Goal: Information Seeking & Learning: Learn about a topic

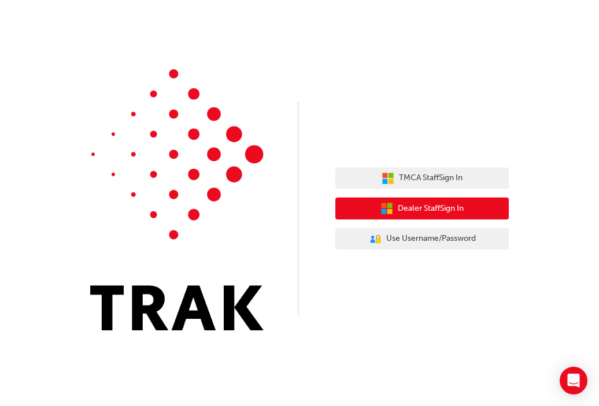
click at [447, 204] on span "Dealer Staff Sign In" at bounding box center [431, 208] width 66 height 13
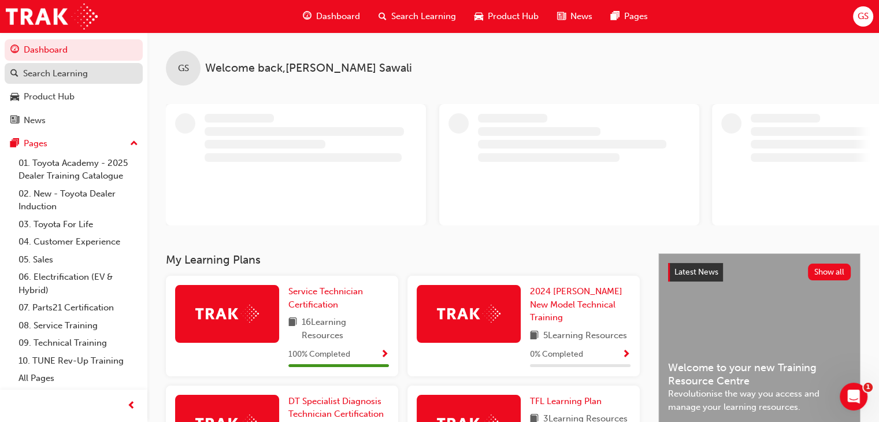
click at [46, 70] on div "Search Learning" at bounding box center [55, 73] width 65 height 13
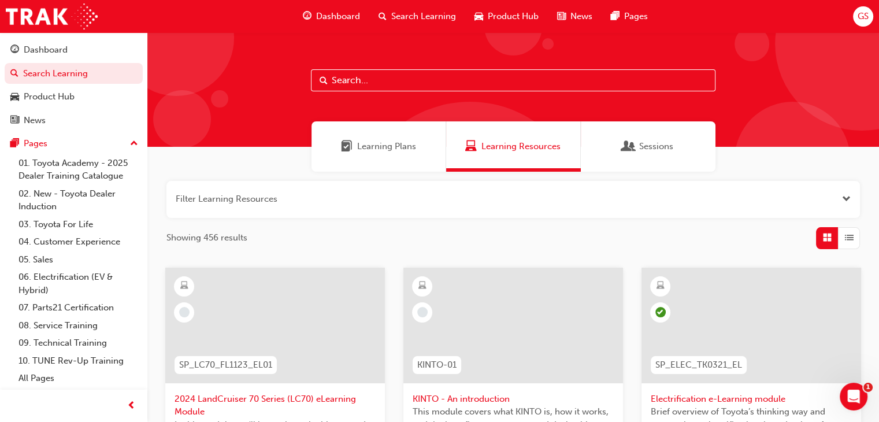
click at [401, 154] on div "Learning Plans" at bounding box center [378, 146] width 135 height 50
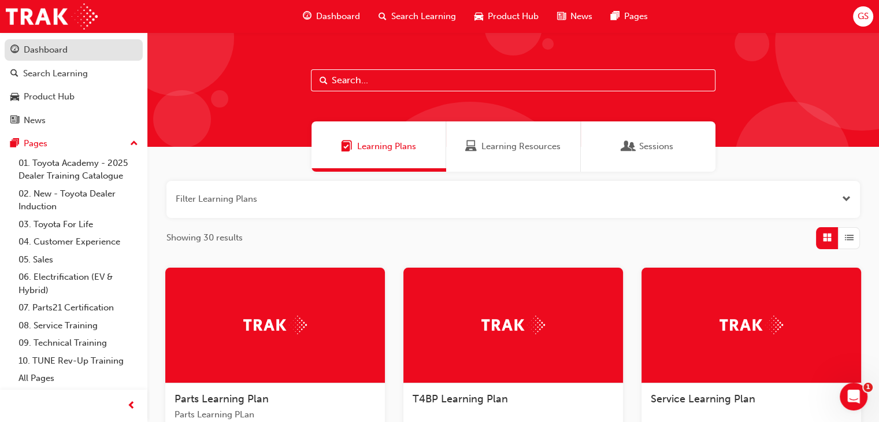
click at [38, 52] on div "Dashboard" at bounding box center [46, 49] width 44 height 13
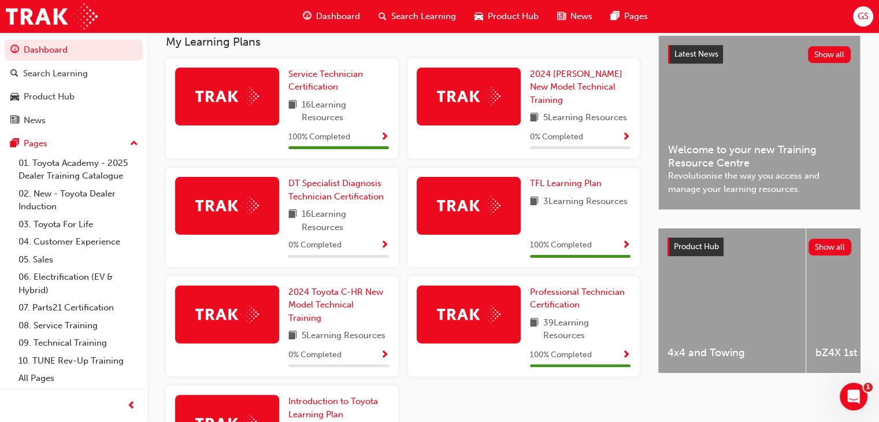
scroll to position [261, 0]
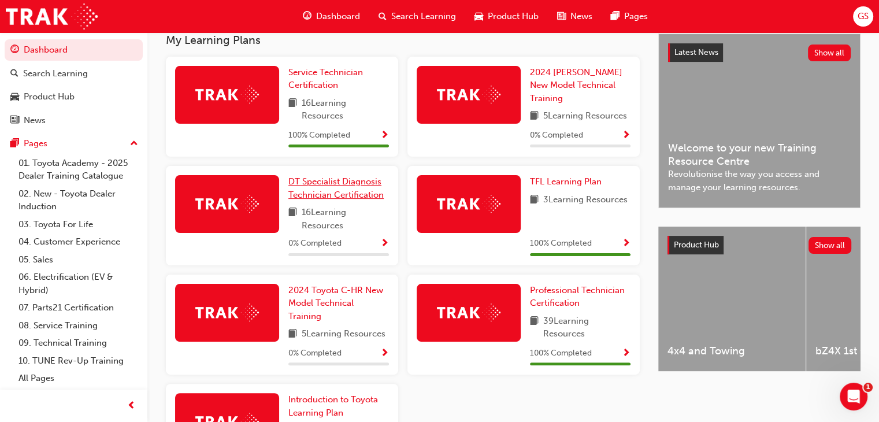
click at [324, 194] on span "DT Specialist Diagnosis Technician Certification" at bounding box center [335, 188] width 95 height 24
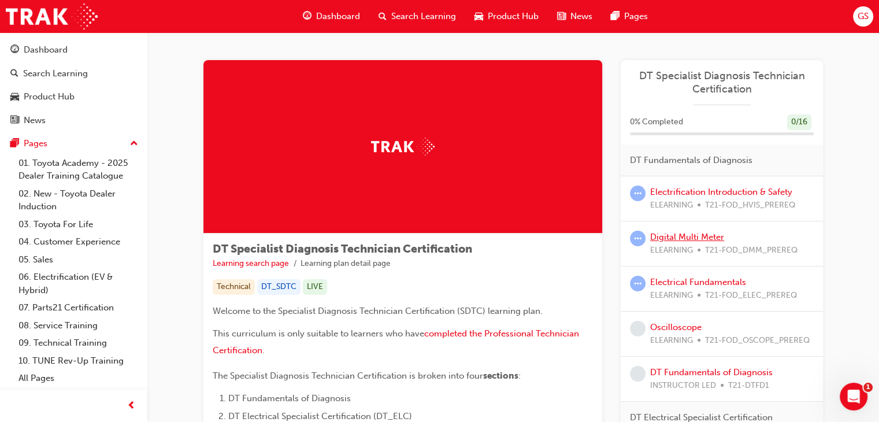
click at [710, 239] on link "Digital Multi Meter" at bounding box center [687, 237] width 74 height 10
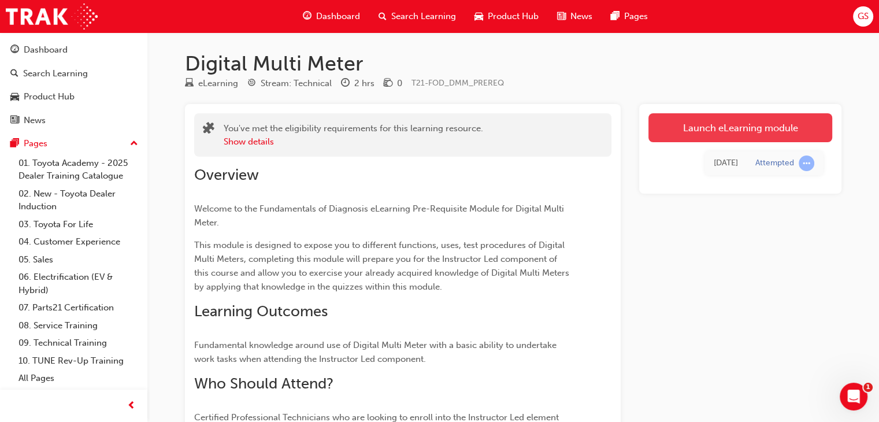
click at [763, 127] on link "Launch eLearning module" at bounding box center [740, 127] width 184 height 29
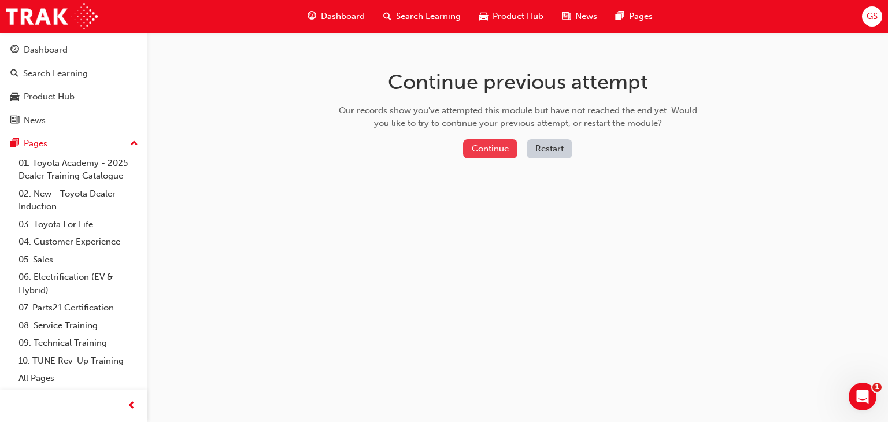
click at [492, 151] on button "Continue" at bounding box center [490, 148] width 54 height 19
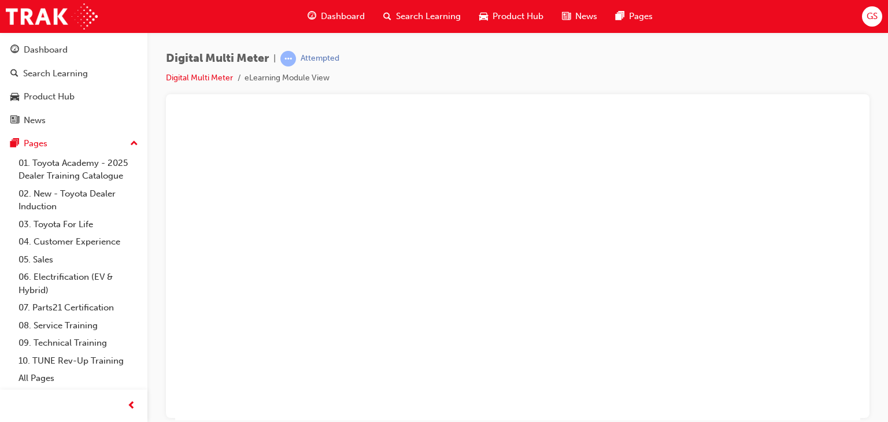
scroll to position [137, 0]
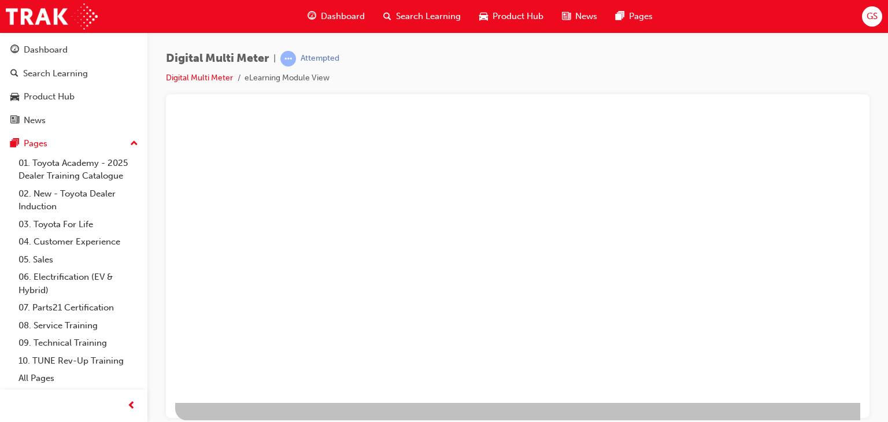
click at [484, 105] on div "play" at bounding box center [484, 105] width 0 height 0
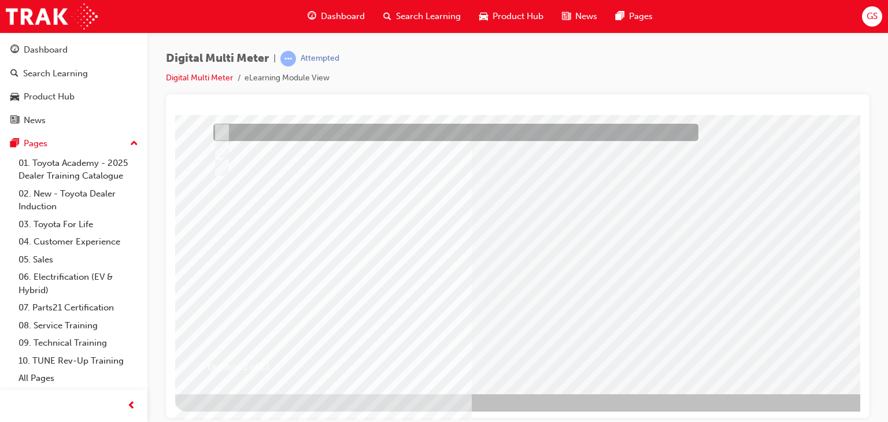
scroll to position [0, 0]
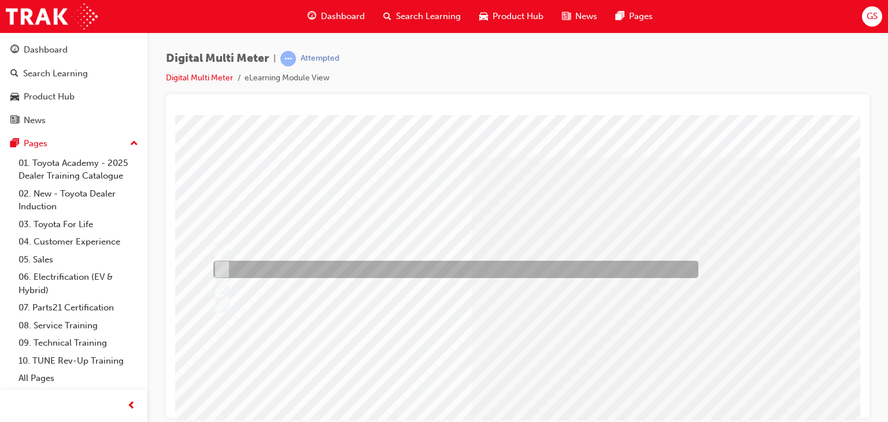
click at [277, 272] on div at bounding box center [452, 269] width 485 height 17
radio input "true"
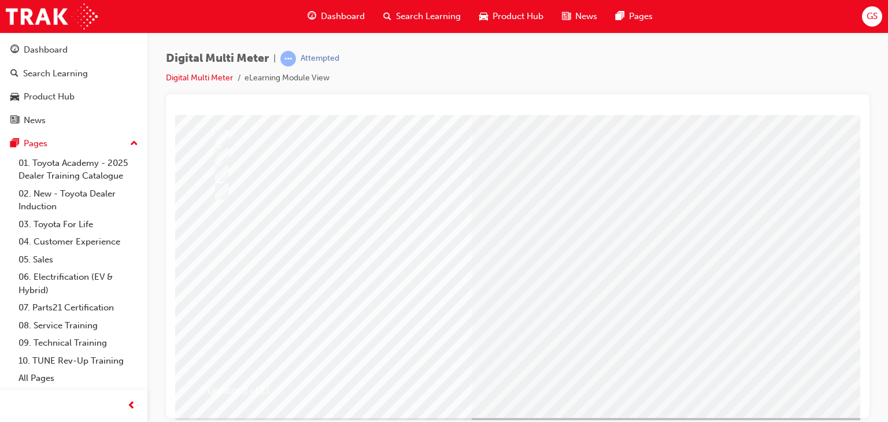
scroll to position [115, 0]
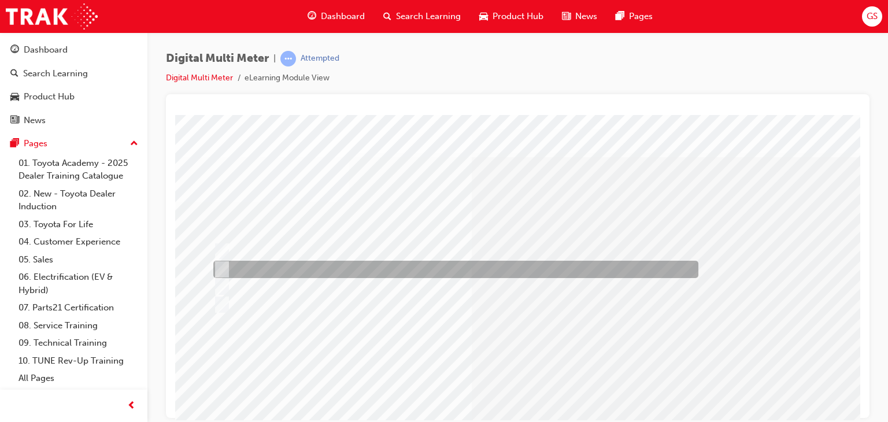
click at [321, 263] on div at bounding box center [452, 269] width 485 height 17
radio input "true"
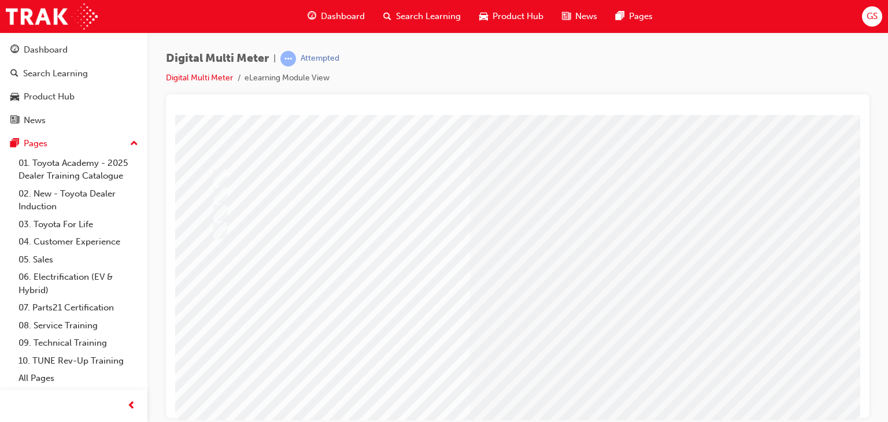
scroll to position [78, 2]
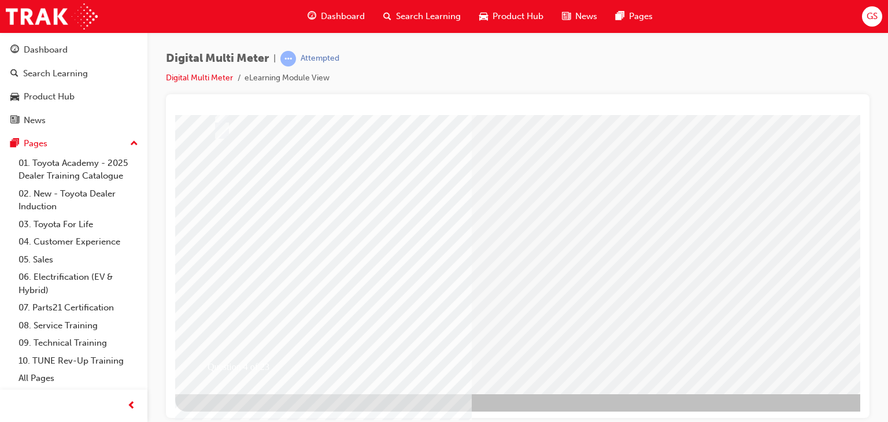
scroll to position [0, 0]
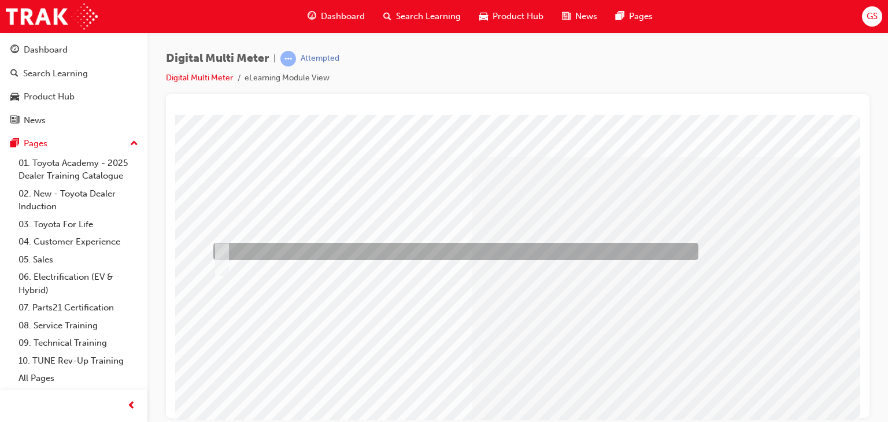
drag, startPoint x: 228, startPoint y: 255, endPoint x: 221, endPoint y: 244, distance: 13.3
click at [221, 244] on div at bounding box center [452, 251] width 485 height 17
radio input "true"
click at [221, 245] on input "True" at bounding box center [219, 251] width 13 height 13
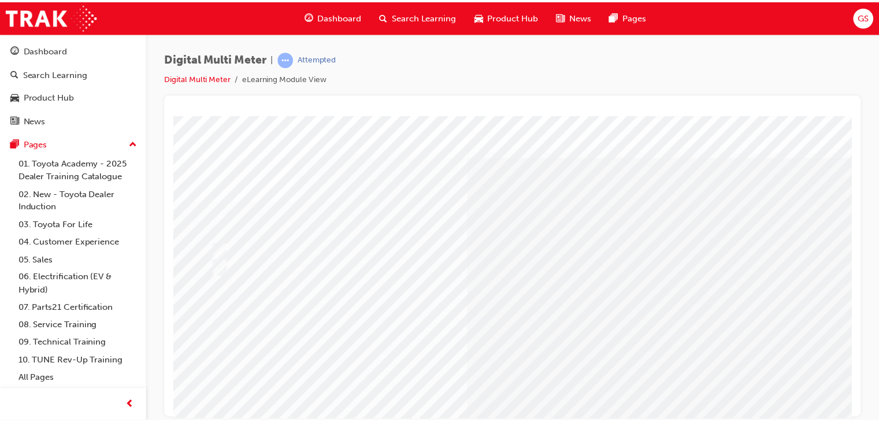
scroll to position [137, 0]
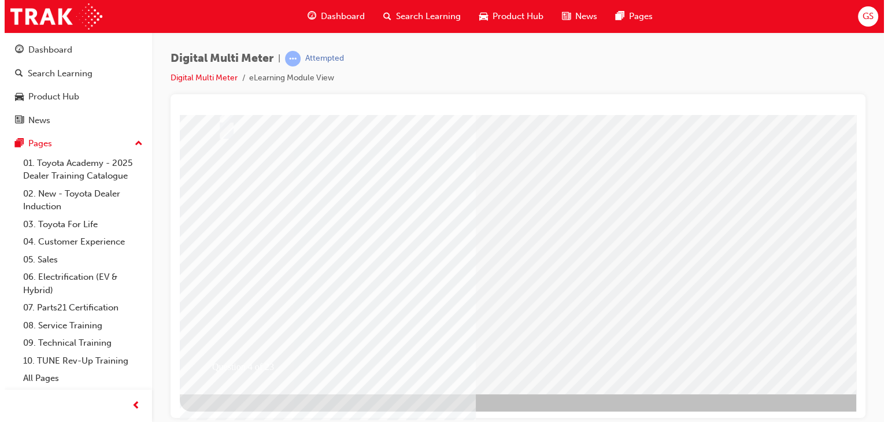
scroll to position [0, 0]
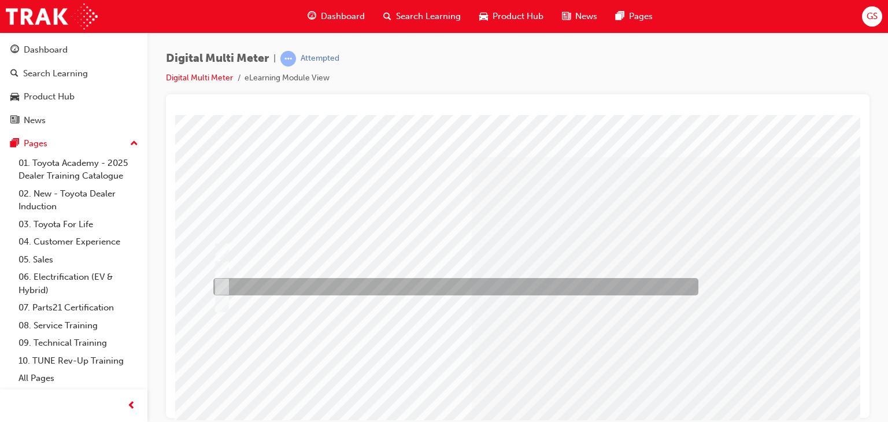
click at [283, 286] on div at bounding box center [452, 286] width 485 height 17
radio input "true"
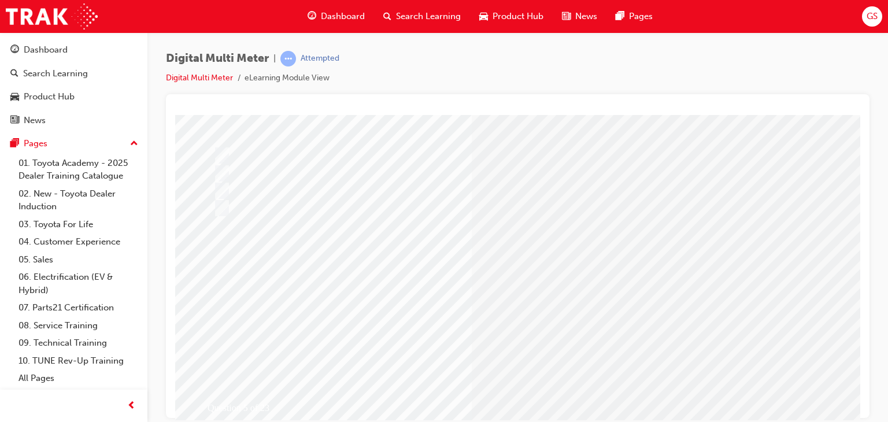
scroll to position [99, 0]
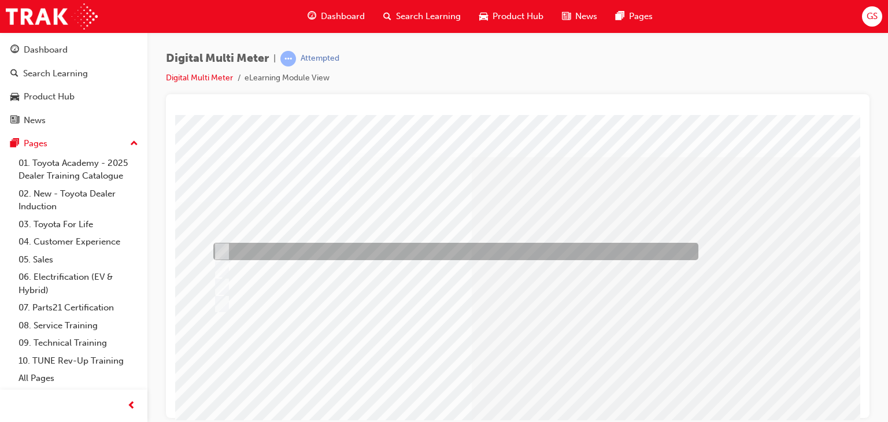
click at [284, 251] on div at bounding box center [452, 251] width 485 height 17
radio input "true"
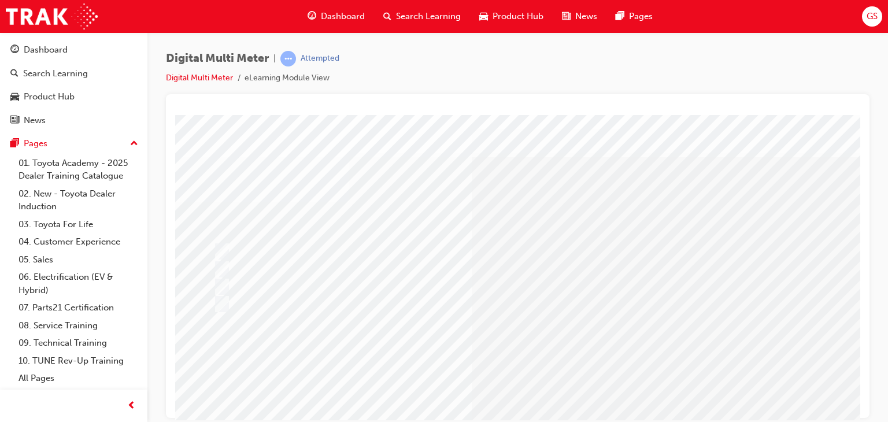
drag, startPoint x: 850, startPoint y: 238, endPoint x: 853, endPoint y: 253, distance: 15.4
click at [853, 119] on html "Question 6 of 23 Loading..." at bounding box center [517, 116] width 685 height 5
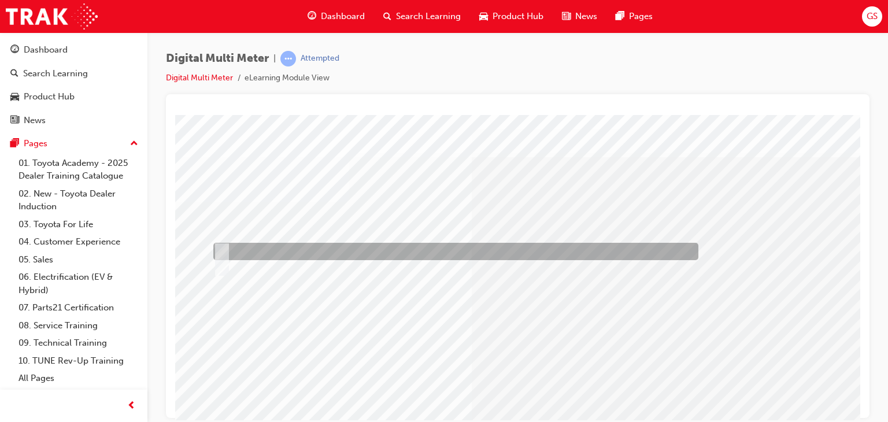
click at [221, 253] on input "True" at bounding box center [219, 251] width 13 height 13
radio input "true"
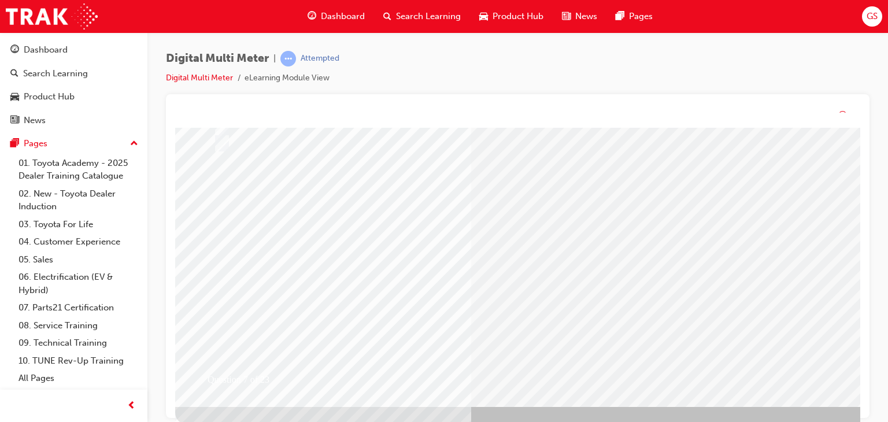
scroll to position [0, 0]
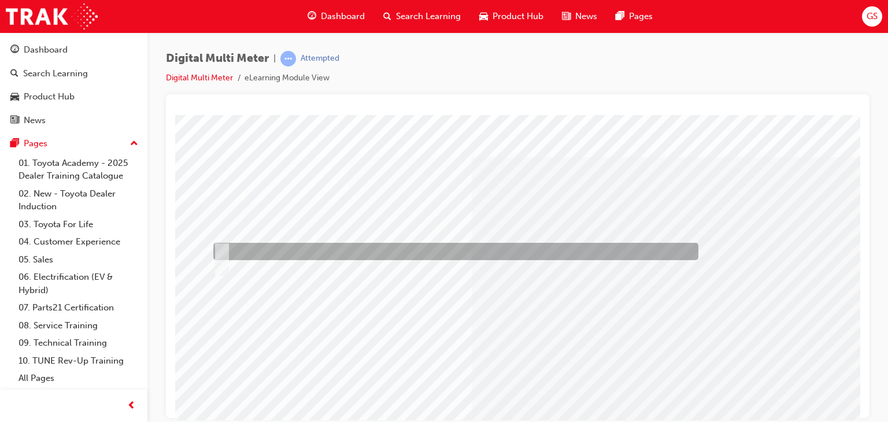
drag, startPoint x: 225, startPoint y: 244, endPoint x: 254, endPoint y: 247, distance: 29.0
click at [225, 244] on div at bounding box center [452, 251] width 485 height 17
radio input "true"
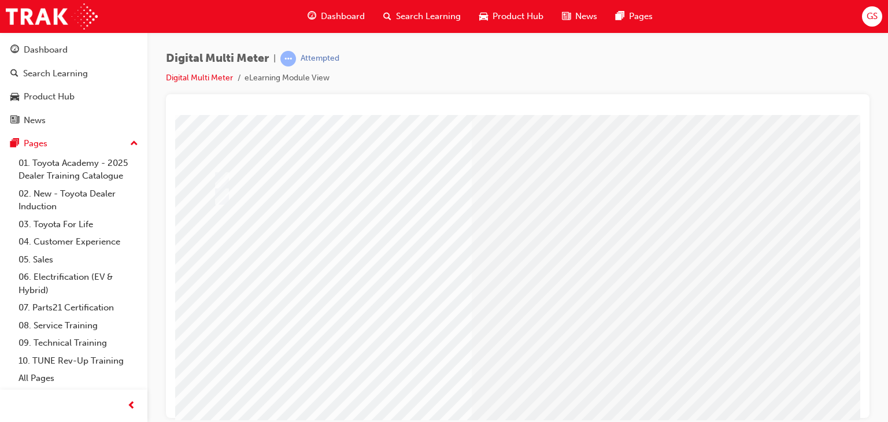
scroll to position [99, 0]
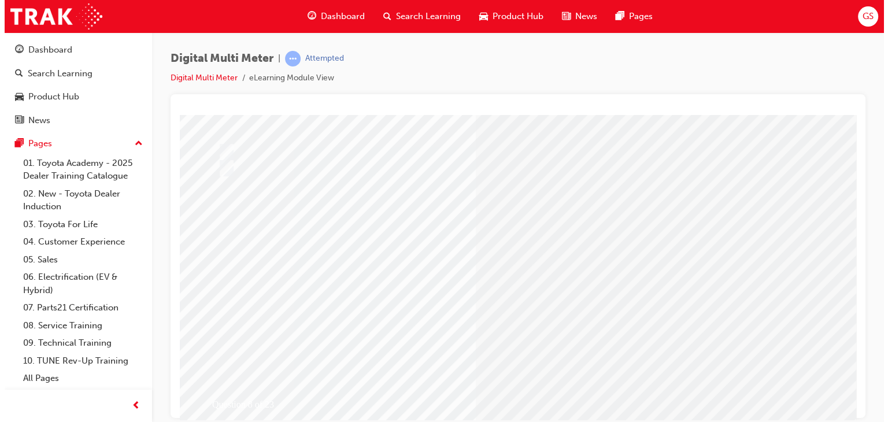
scroll to position [0, 0]
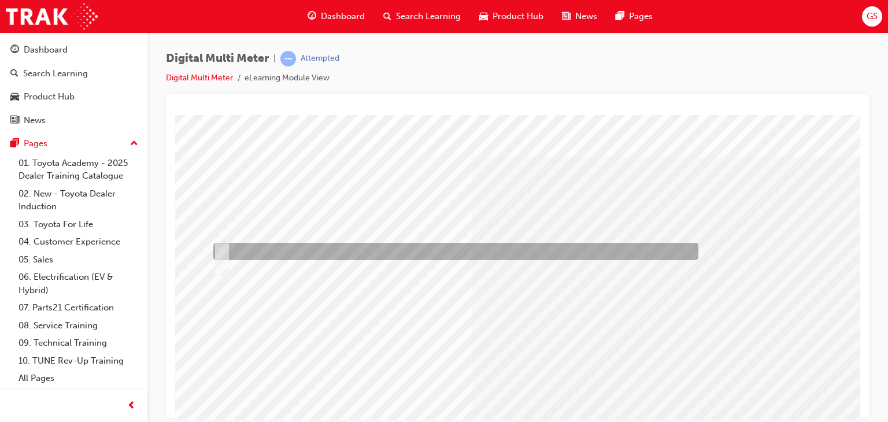
click at [224, 244] on div at bounding box center [452, 251] width 485 height 17
radio input "true"
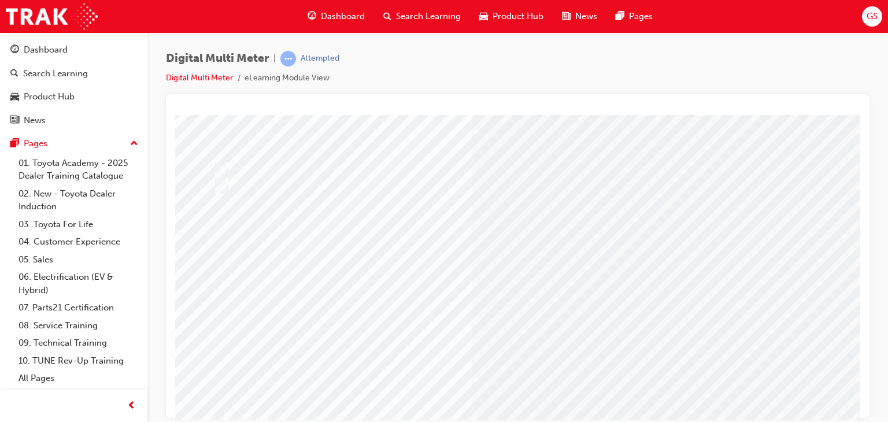
scroll to position [82, 0]
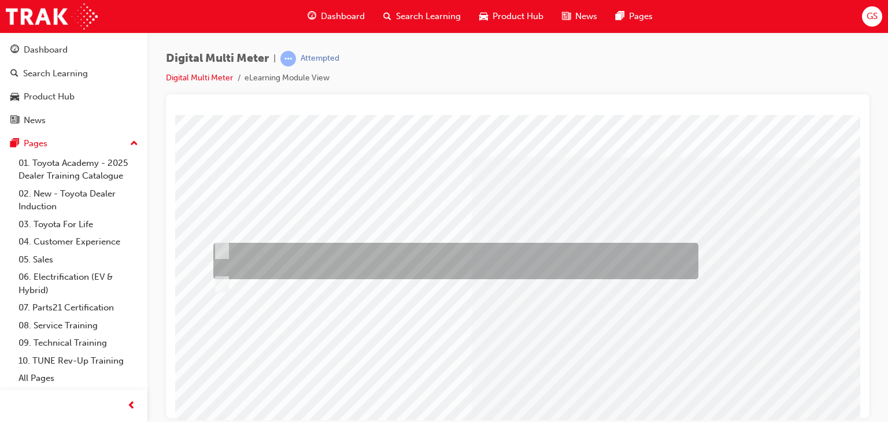
click at [372, 248] on div at bounding box center [452, 261] width 485 height 36
radio input "true"
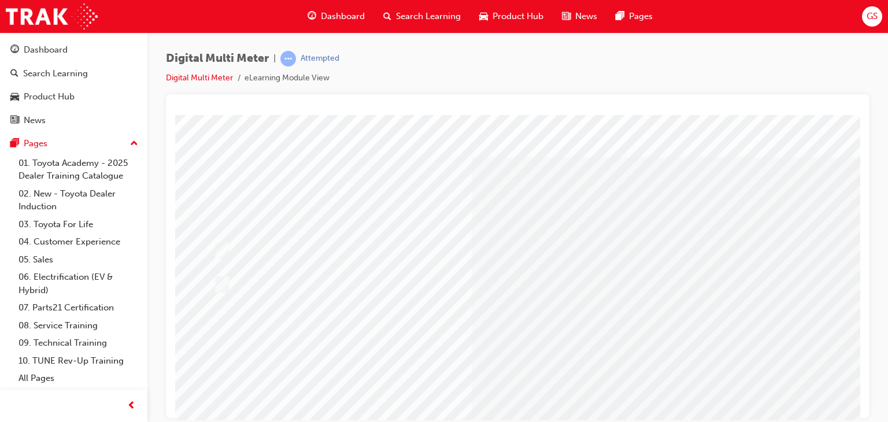
scroll to position [49, 0]
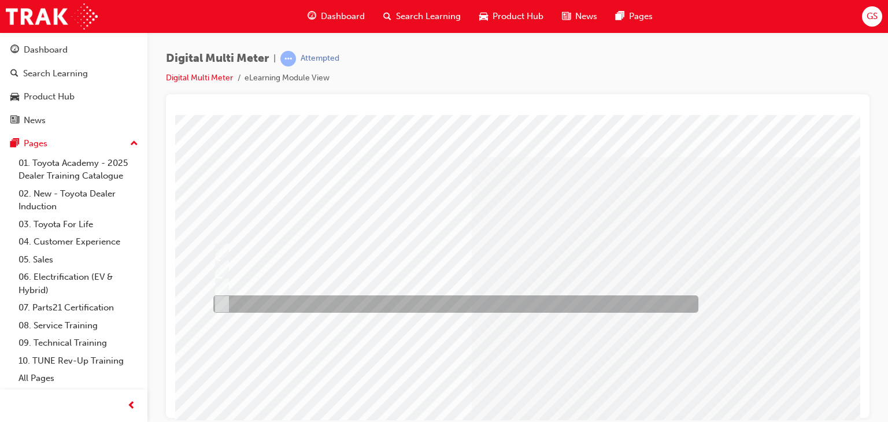
click at [375, 300] on div at bounding box center [452, 303] width 485 height 17
radio input "true"
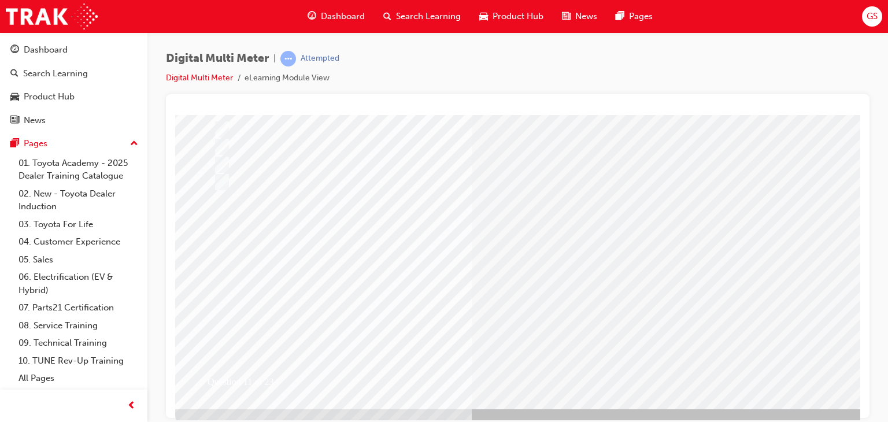
scroll to position [123, 0]
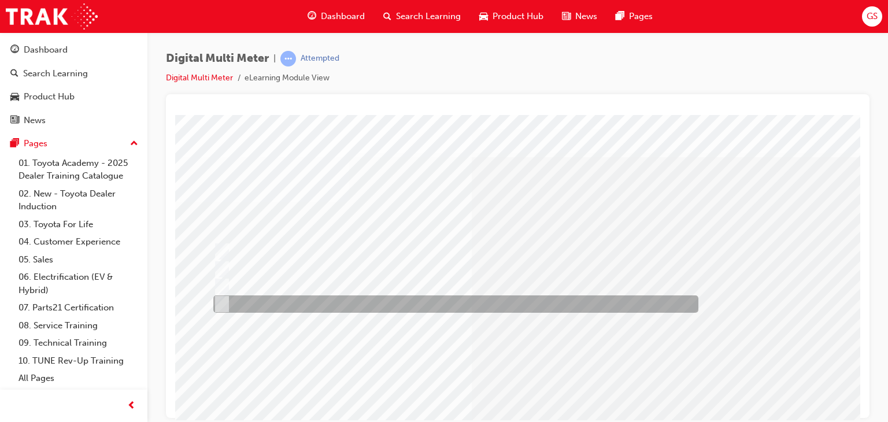
click at [215, 300] on input "All of the above" at bounding box center [219, 304] width 13 height 13
radio input "true"
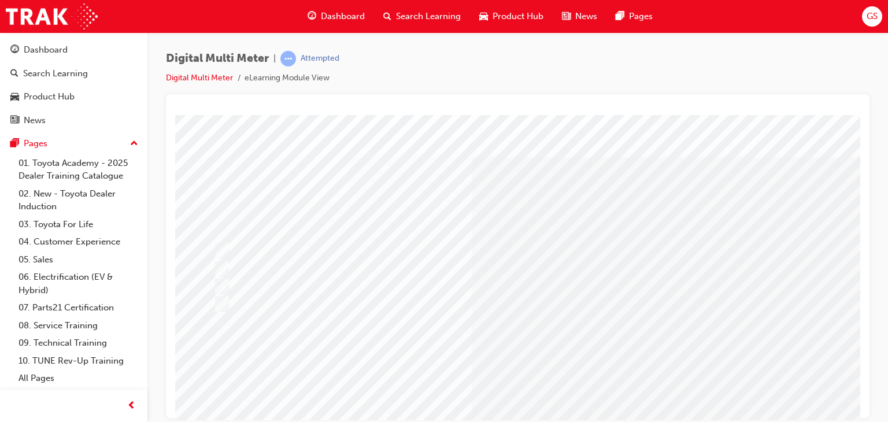
click at [860, 269] on div at bounding box center [517, 256] width 703 height 324
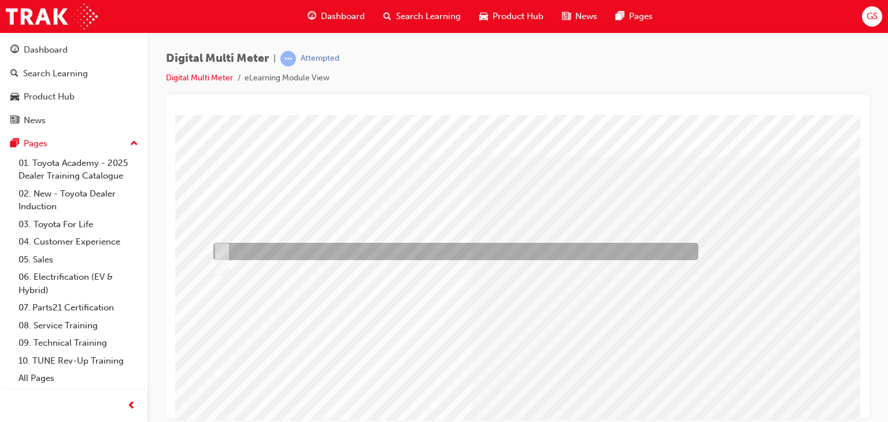
click at [223, 246] on input "True" at bounding box center [219, 251] width 13 height 13
radio input "true"
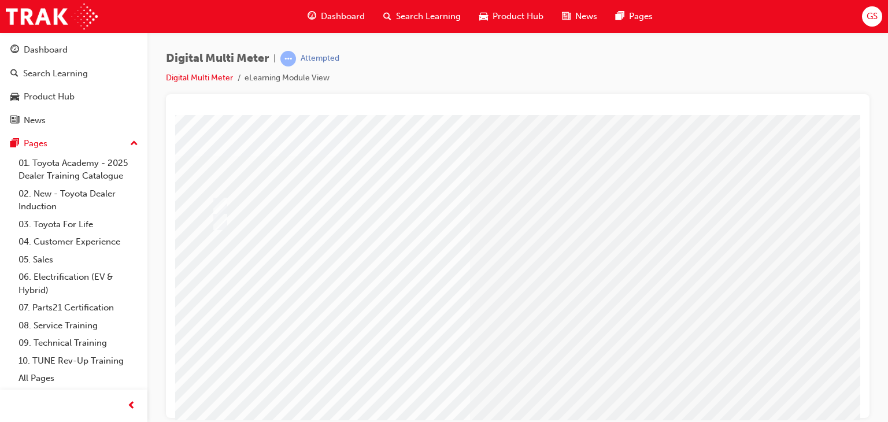
scroll to position [63, 2]
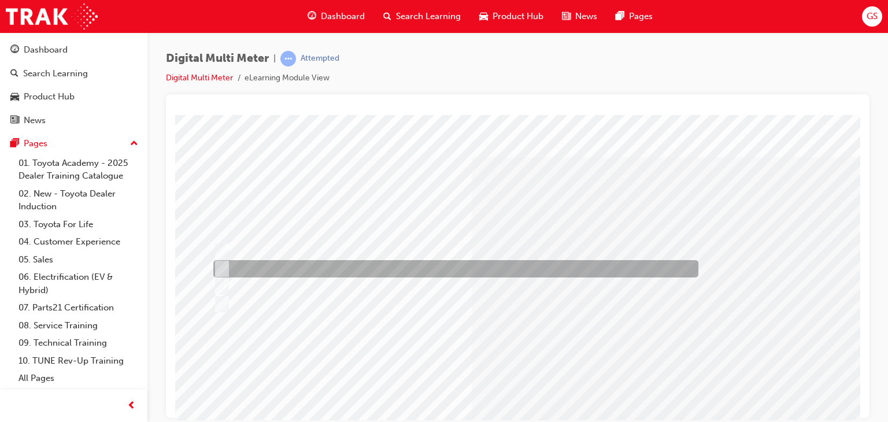
click at [220, 266] on input "Auto" at bounding box center [219, 268] width 13 height 13
radio input "true"
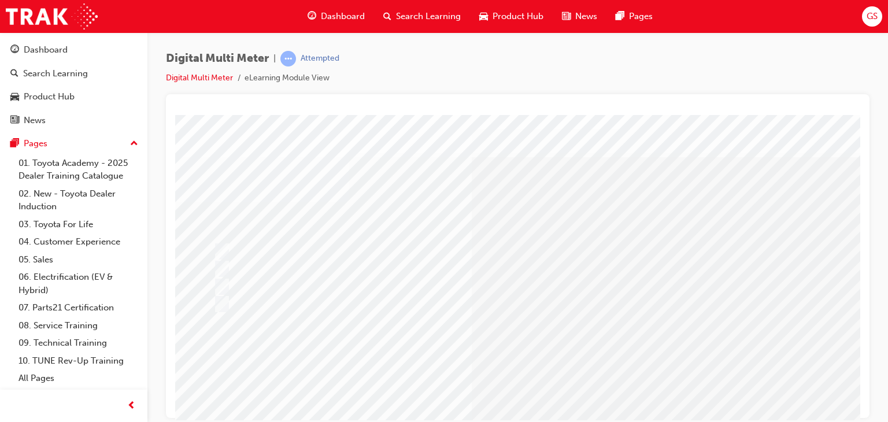
scroll to position [81, 0]
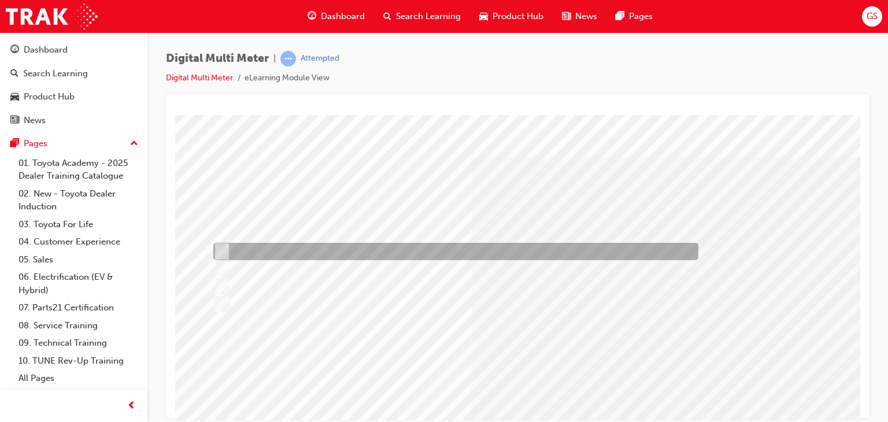
click at [321, 247] on div at bounding box center [452, 251] width 485 height 17
radio input "true"
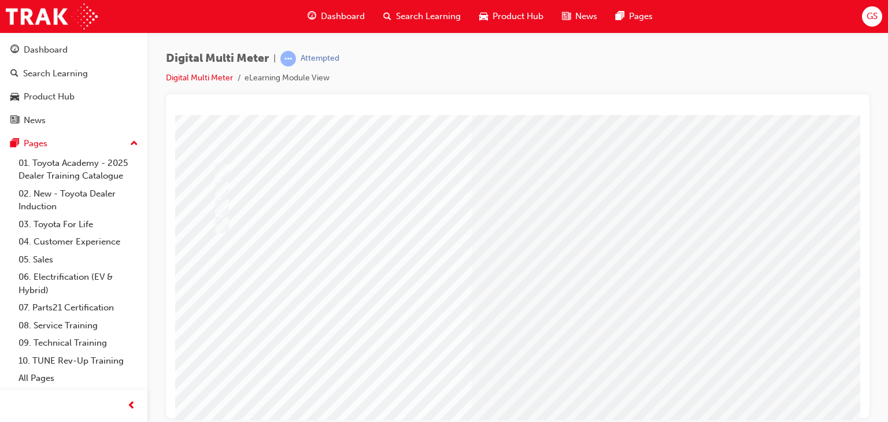
scroll to position [81, 0]
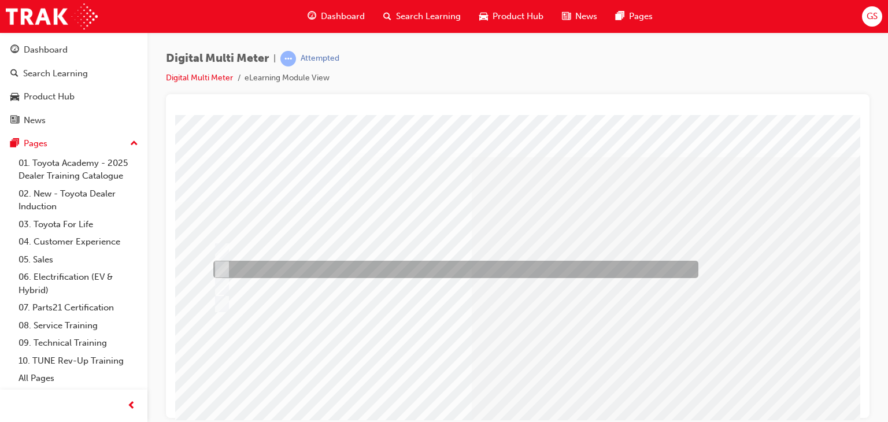
click at [377, 272] on div at bounding box center [452, 269] width 485 height 17
radio input "true"
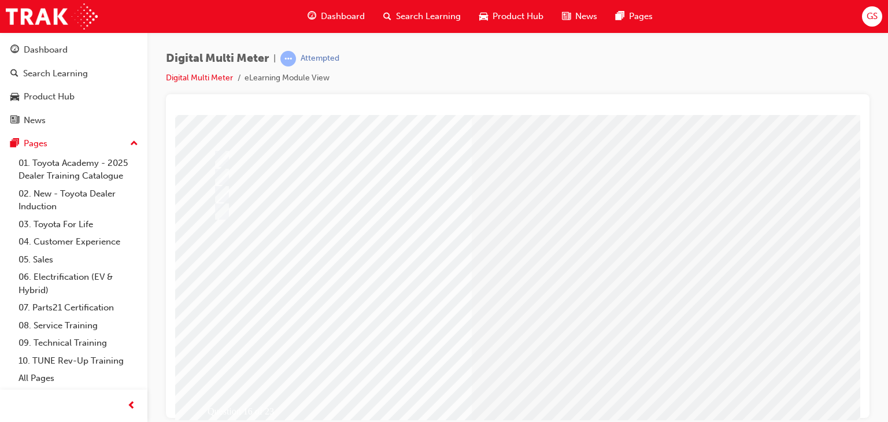
scroll to position [97, 0]
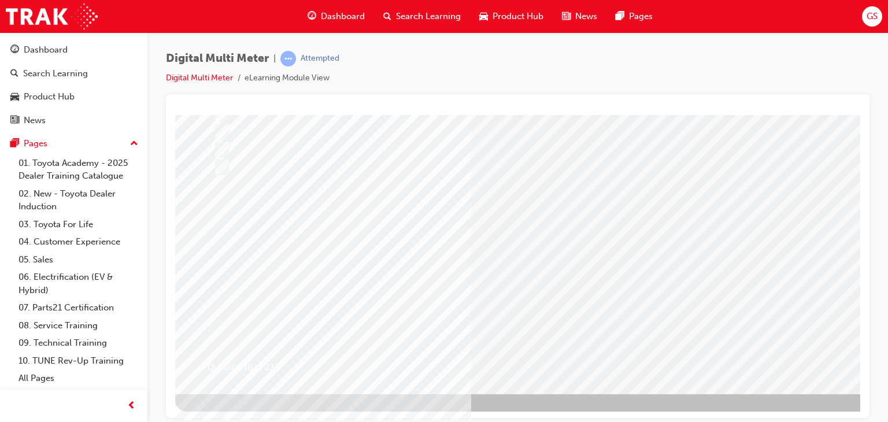
scroll to position [0, 0]
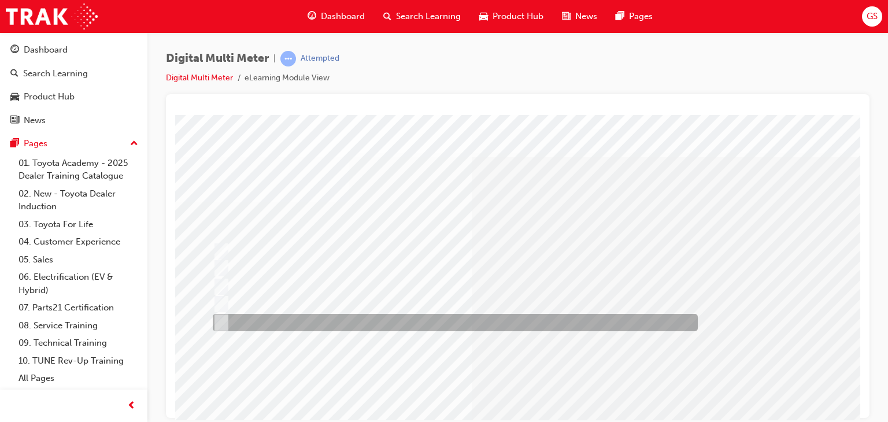
click at [222, 318] on input "All of the above" at bounding box center [219, 322] width 13 height 13
radio input "true"
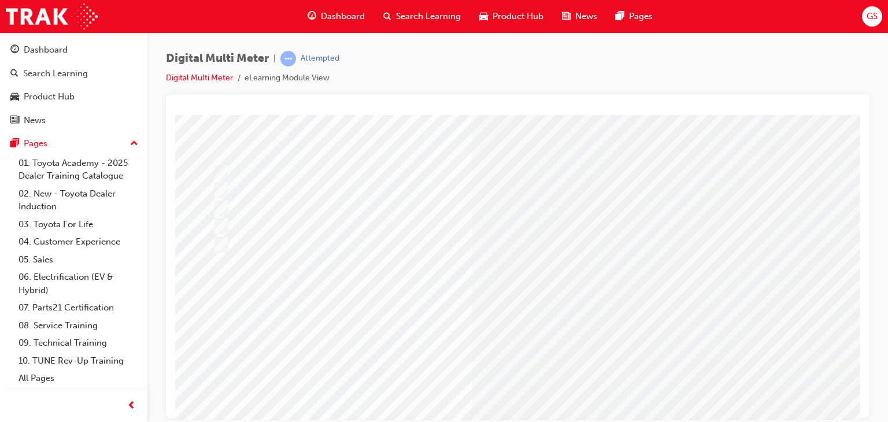
scroll to position [84, 0]
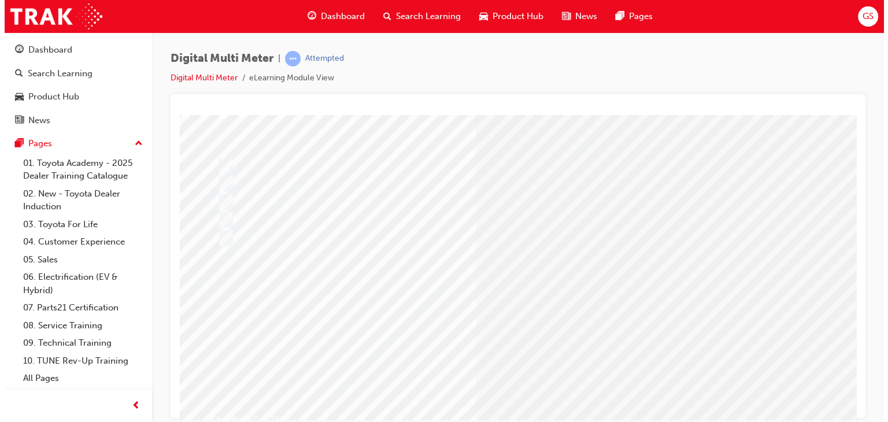
scroll to position [0, 0]
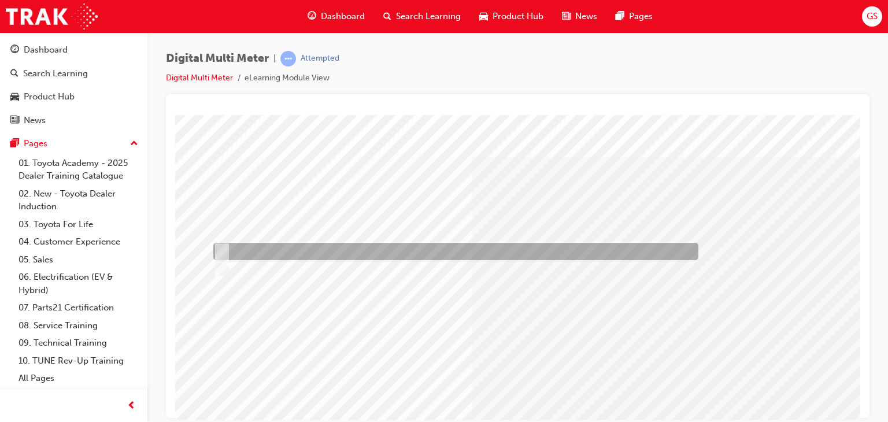
click at [220, 252] on input "True" at bounding box center [219, 251] width 13 height 13
radio input "true"
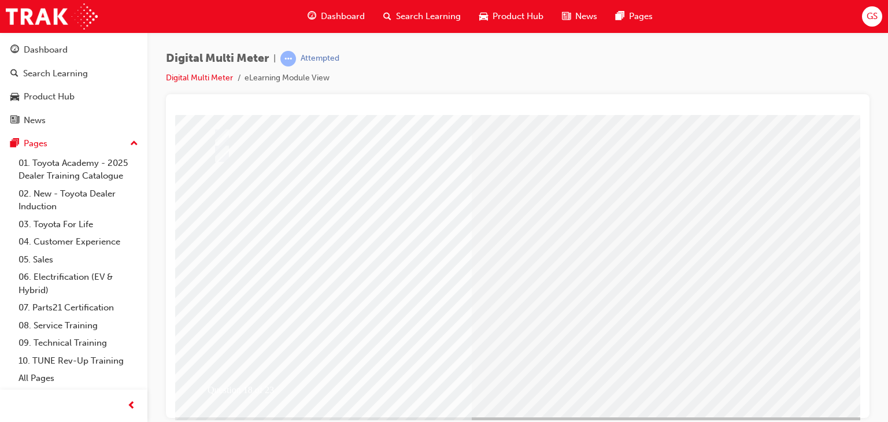
scroll to position [129, 0]
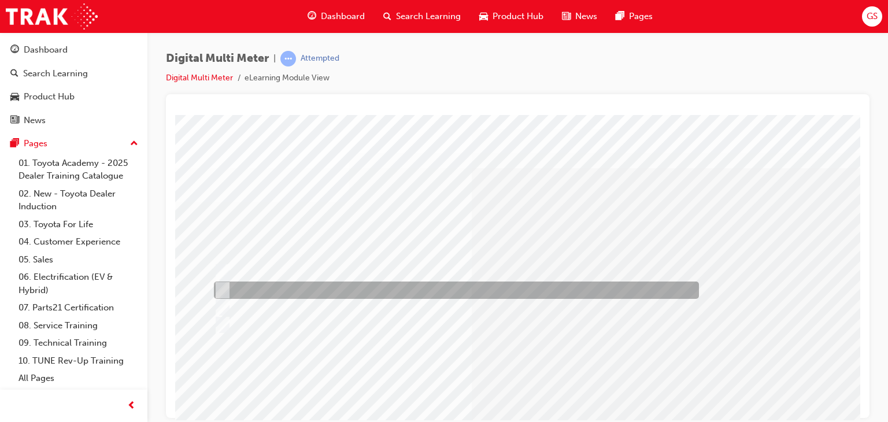
click at [224, 287] on input "2.458KΩ & 896Ω" at bounding box center [220, 290] width 13 height 13
radio input "true"
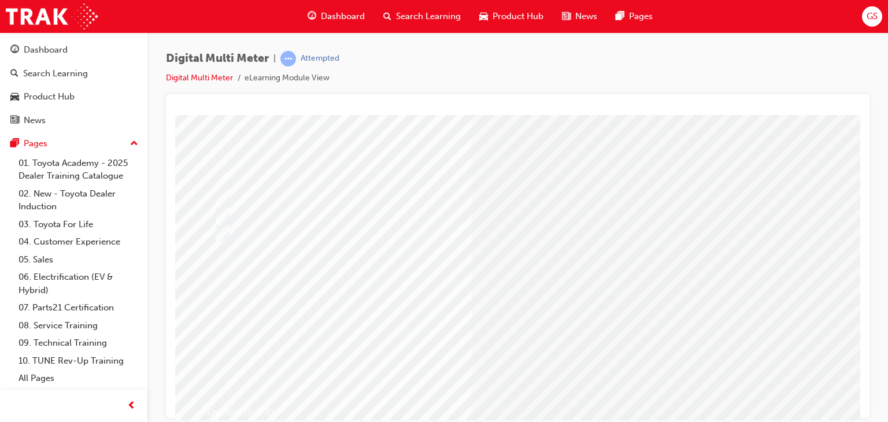
scroll to position [93, 0]
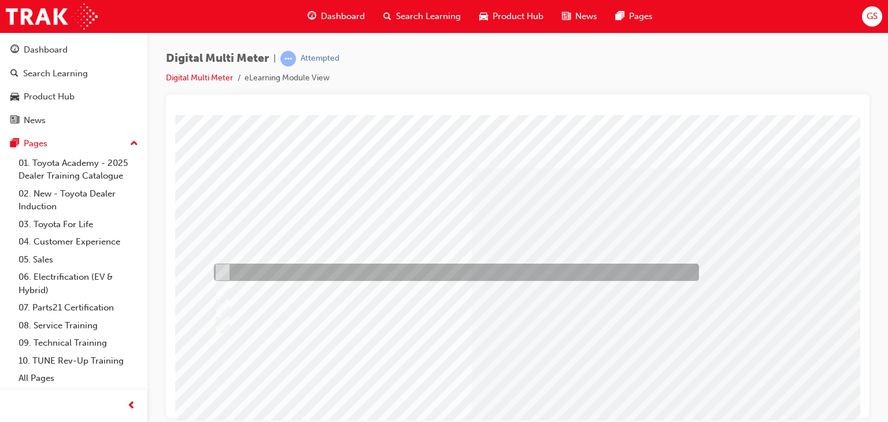
click at [219, 270] on input "5870000 Ω & 3.234MΩ" at bounding box center [220, 272] width 13 height 13
radio input "true"
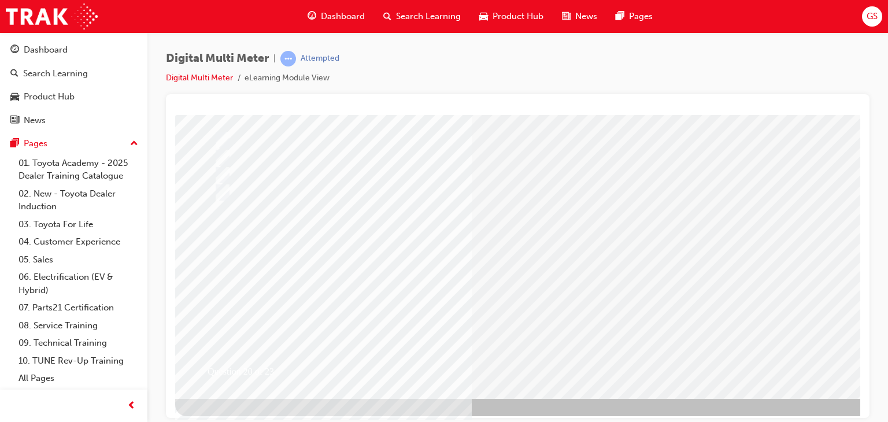
scroll to position [134, 0]
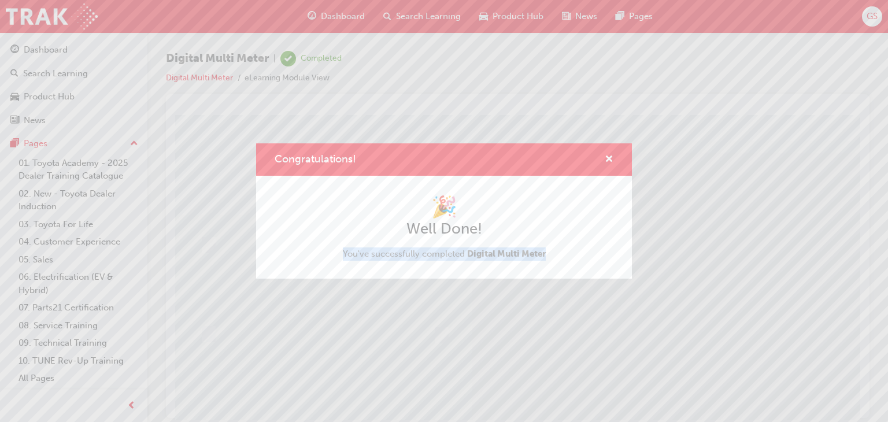
drag, startPoint x: 853, startPoint y: 236, endPoint x: 682, endPoint y: 190, distance: 177.0
click at [858, 304] on div "Congratulations! 🎉 Well Done! You've successfully completed Digital Multi Meter" at bounding box center [444, 211] width 888 height 422
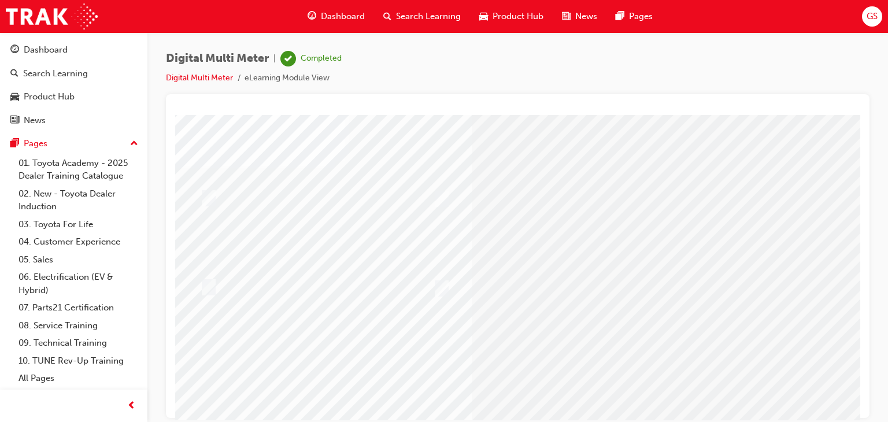
scroll to position [52, 0]
click at [208, 277] on input "radio" at bounding box center [206, 282] width 13 height 13
radio input "true"
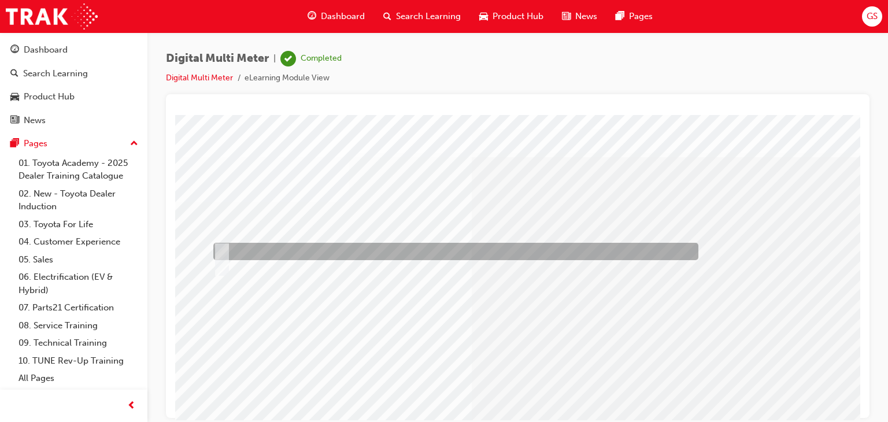
click at [220, 248] on input "True" at bounding box center [219, 251] width 13 height 13
radio input "true"
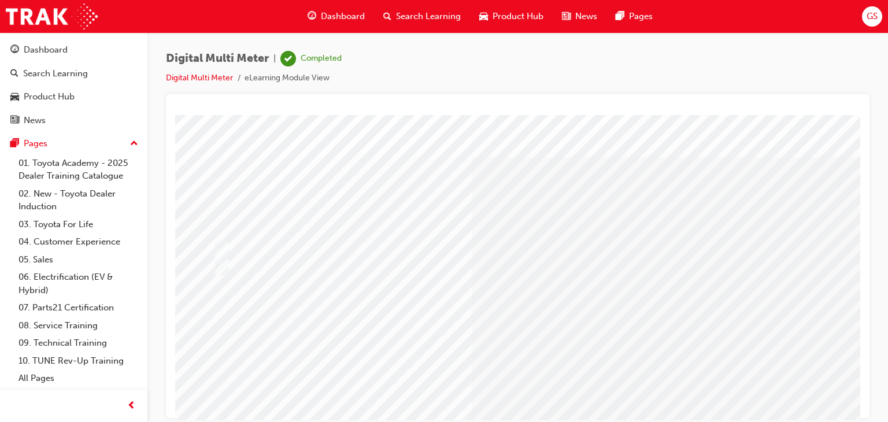
scroll to position [135, 0]
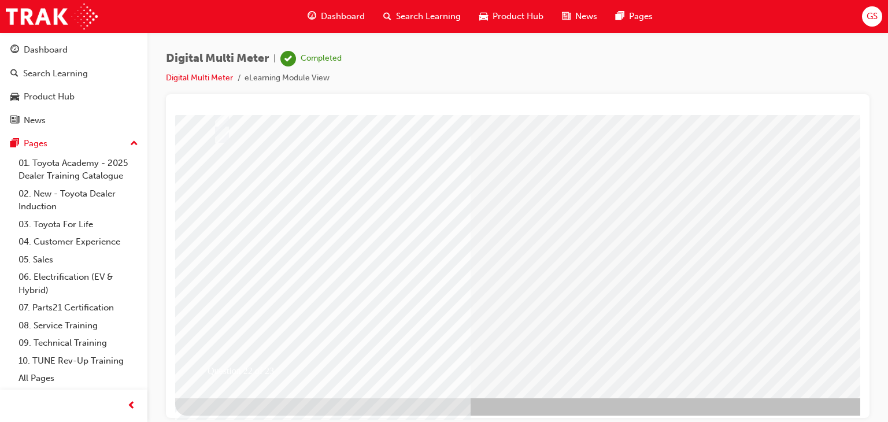
scroll to position [0, 0]
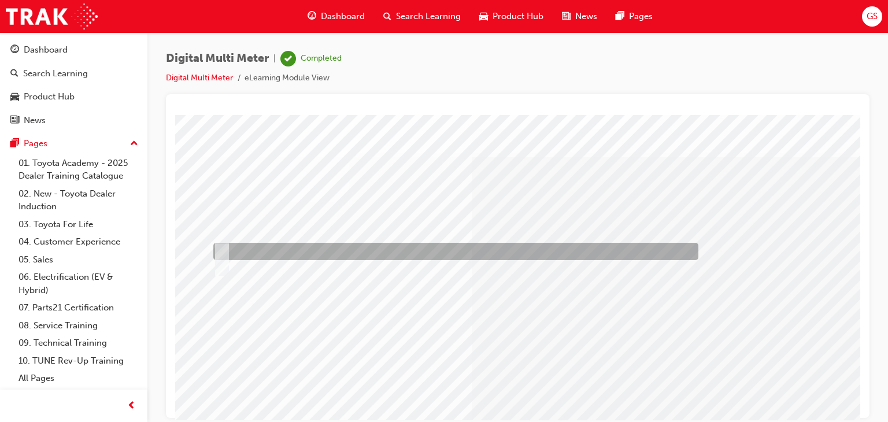
click at [215, 249] on input "True" at bounding box center [219, 251] width 13 height 13
radio input "true"
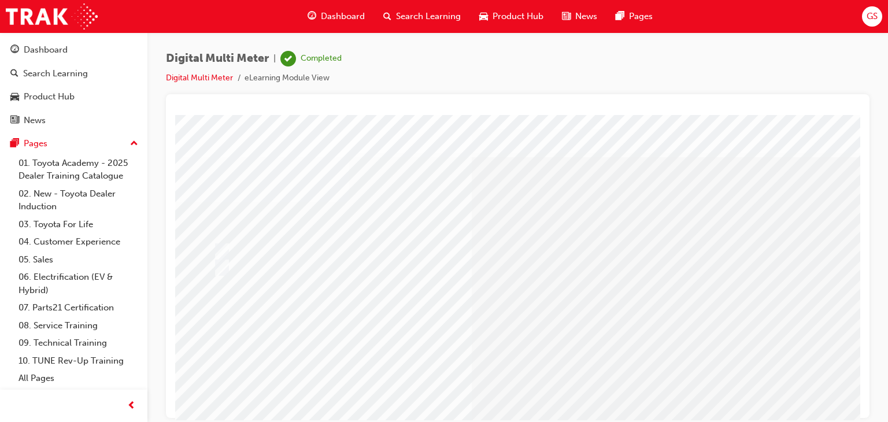
scroll to position [137, 0]
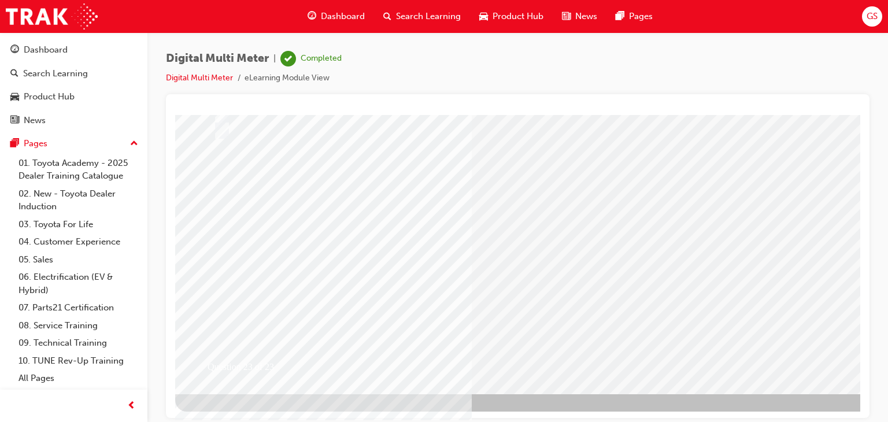
drag, startPoint x: 853, startPoint y: 285, endPoint x: 1001, endPoint y: 533, distance: 289.5
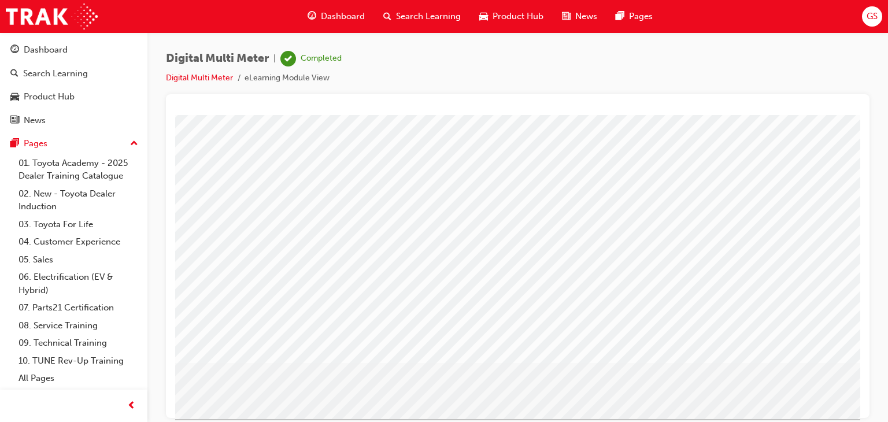
scroll to position [115, 0]
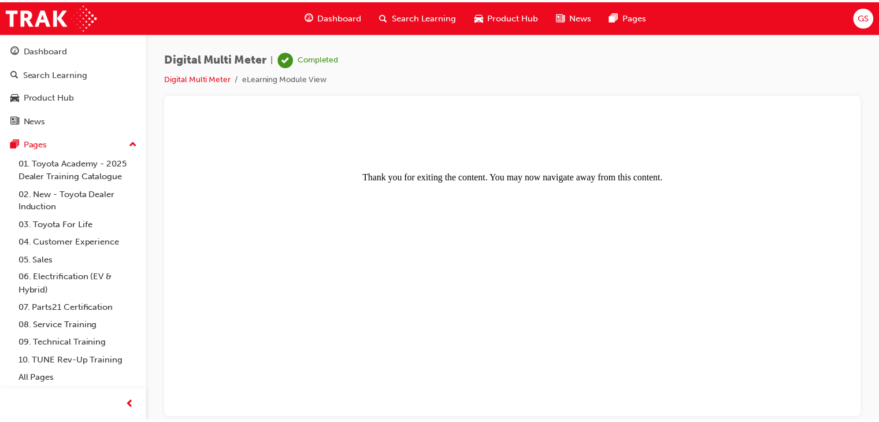
scroll to position [0, 0]
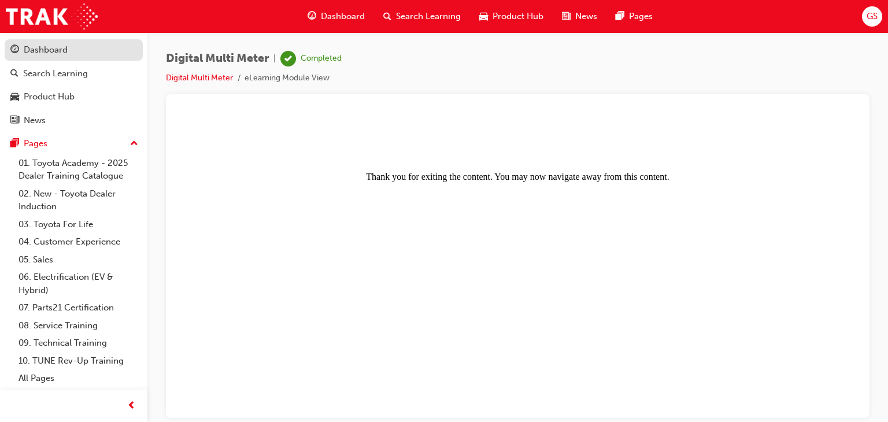
click at [57, 49] on div "Dashboard" at bounding box center [46, 49] width 44 height 13
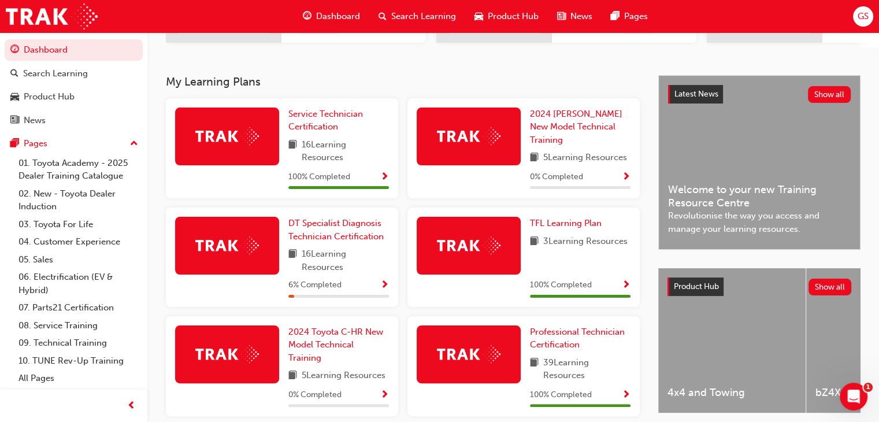
scroll to position [208, 0]
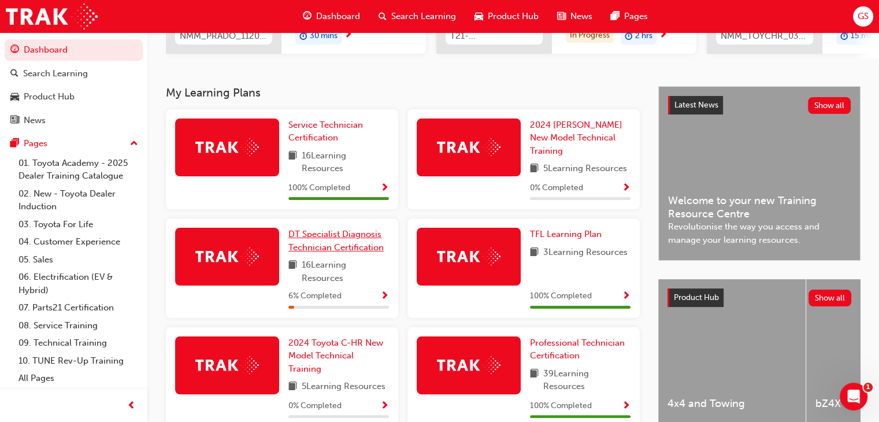
click at [348, 252] on span "DT Specialist Diagnosis Technician Certification" at bounding box center [335, 241] width 95 height 24
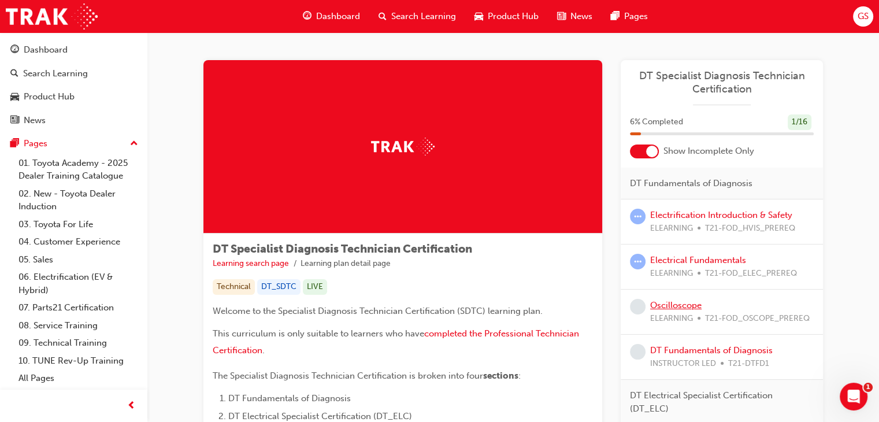
click at [668, 304] on link "Oscilloscope" at bounding box center [675, 305] width 51 height 10
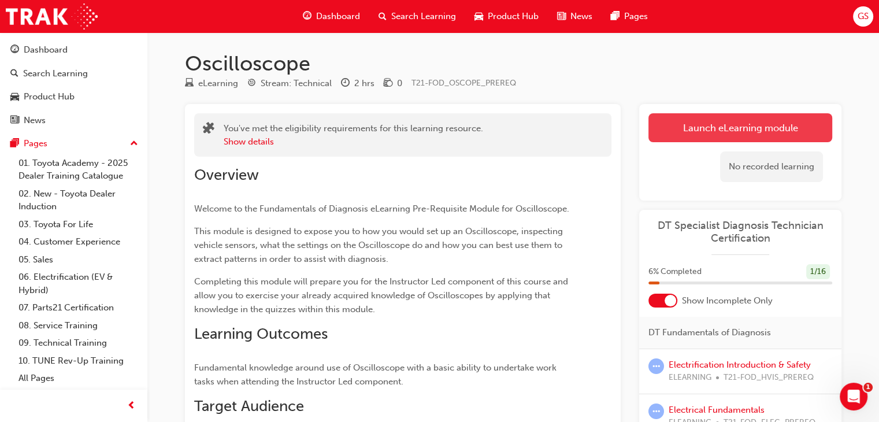
click at [751, 131] on link "Launch eLearning module" at bounding box center [740, 127] width 184 height 29
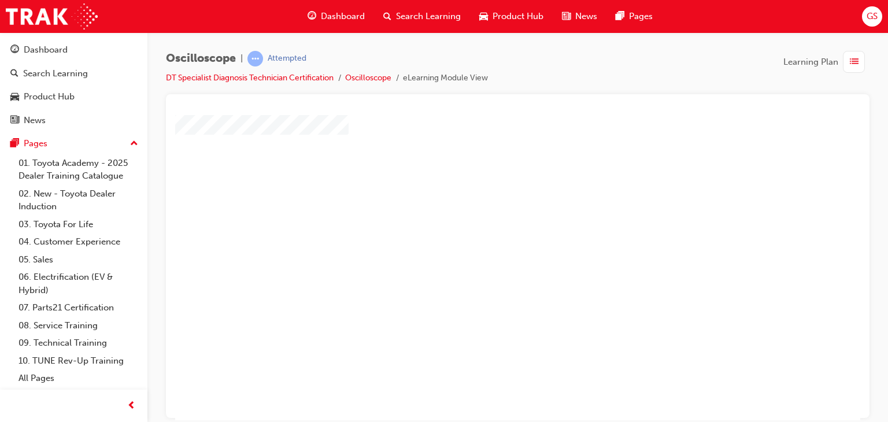
scroll to position [137, 0]
